Goal: Find contact information: Find contact information

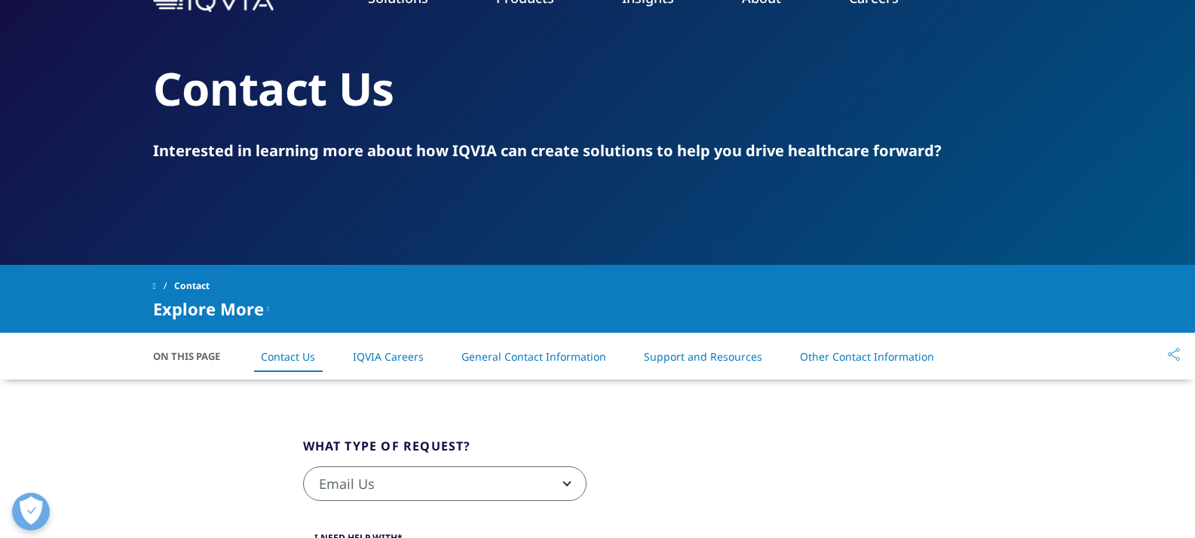
scroll to position [115, 0]
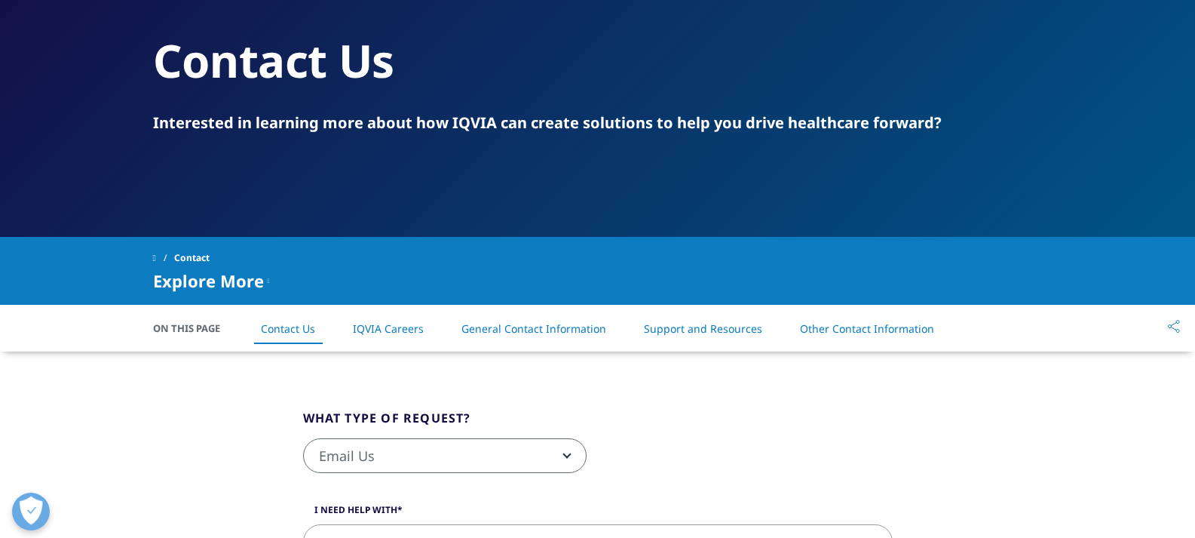
click at [533, 333] on link "General Contact Information" at bounding box center [533, 328] width 145 height 14
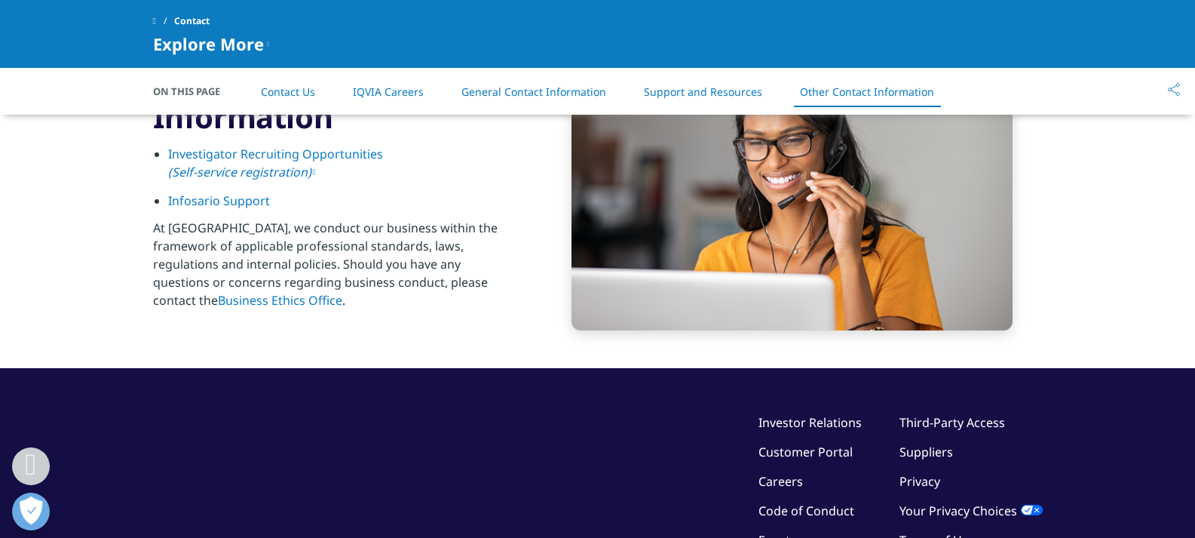
scroll to position [2602, 0]
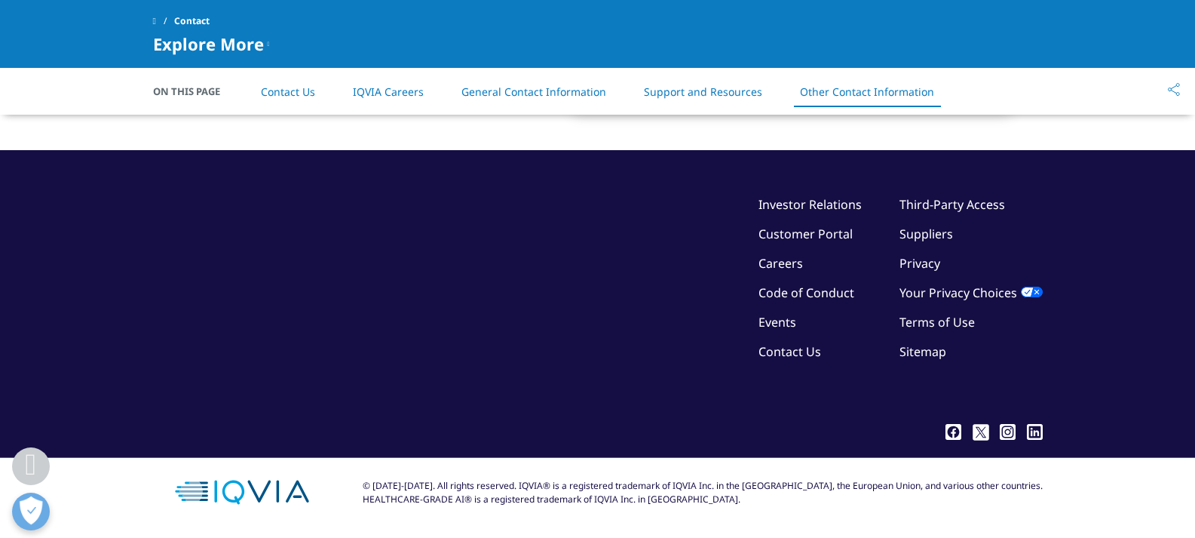
drag, startPoint x: 785, startPoint y: 354, endPoint x: 739, endPoint y: 365, distance: 47.2
click at [785, 354] on link "Contact Us" at bounding box center [789, 351] width 63 height 17
